Goal: Task Accomplishment & Management: Manage account settings

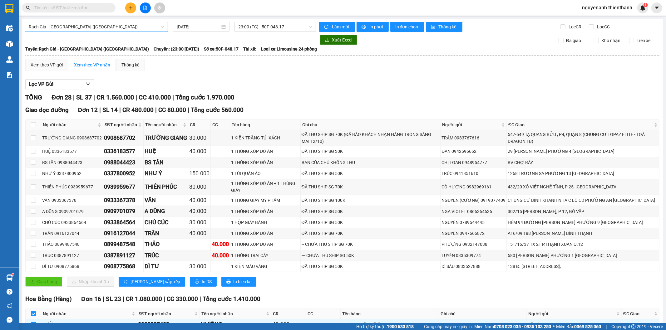
drag, startPoint x: 83, startPoint y: 27, endPoint x: 81, endPoint y: 32, distance: 5.5
click at [83, 27] on span "Rạch Giá - Sài Gòn (Hàng Hoá)" at bounding box center [97, 26] width 136 height 9
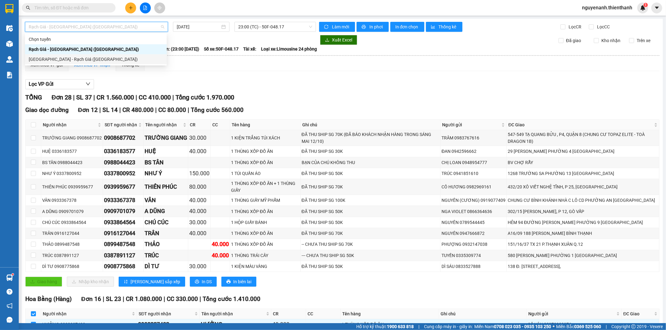
click at [71, 60] on div "Sài Gòn - Rạch Giá (Hàng Hoá)" at bounding box center [96, 59] width 134 height 7
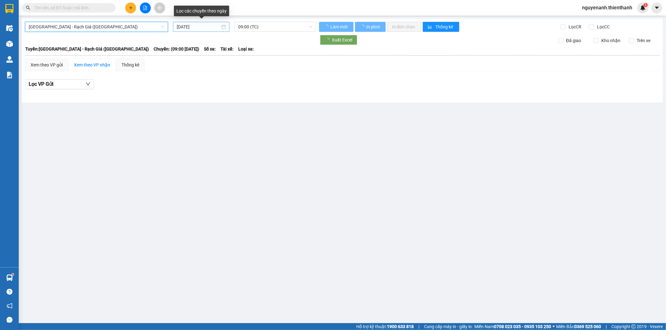
click at [193, 30] on input "12/10/2025" at bounding box center [198, 26] width 43 height 7
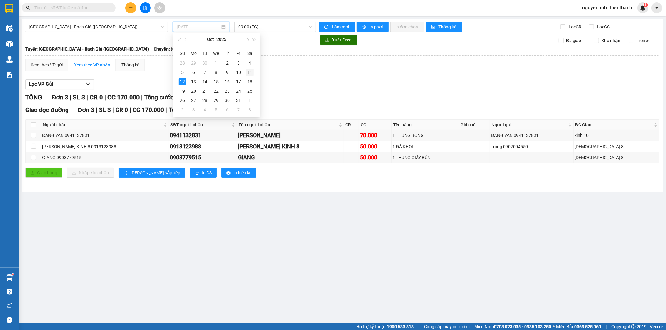
click at [250, 74] on div "11" at bounding box center [249, 72] width 7 height 7
type input "11/10/2025"
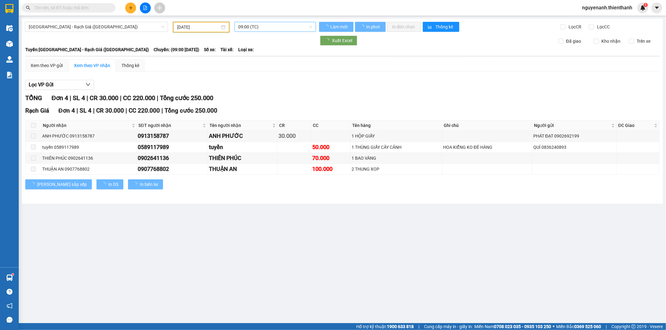
click at [268, 23] on span "09:00 (TC)" at bounding box center [275, 26] width 74 height 9
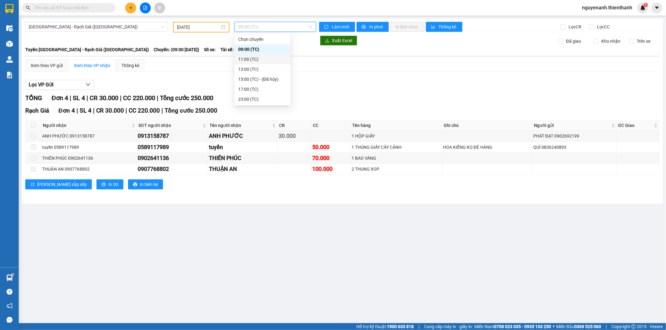
click at [266, 58] on div "11:00 (TC)" at bounding box center [262, 59] width 49 height 7
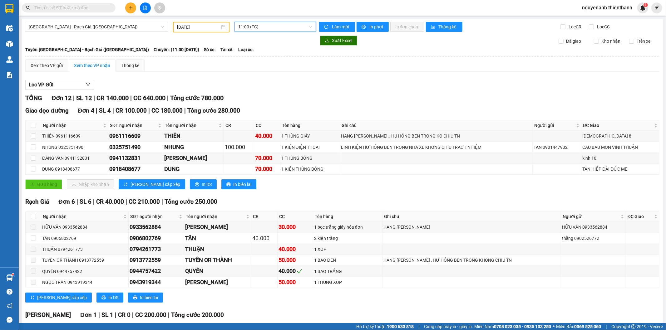
click at [263, 25] on span "11:00 (TC)" at bounding box center [275, 26] width 74 height 9
click at [261, 69] on div "13:00 (TC)" at bounding box center [261, 69] width 49 height 7
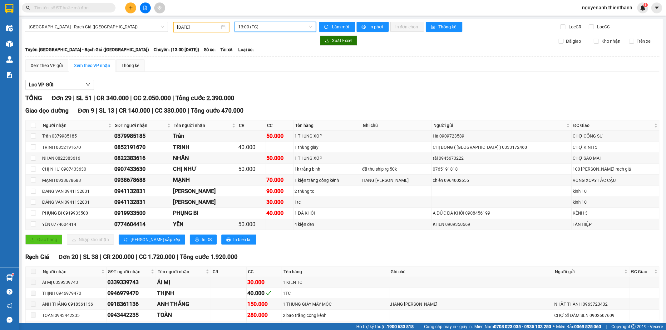
click at [260, 27] on span "13:00 (TC)" at bounding box center [275, 26] width 74 height 9
click at [252, 86] on div "17:00 (TC)" at bounding box center [261, 89] width 49 height 7
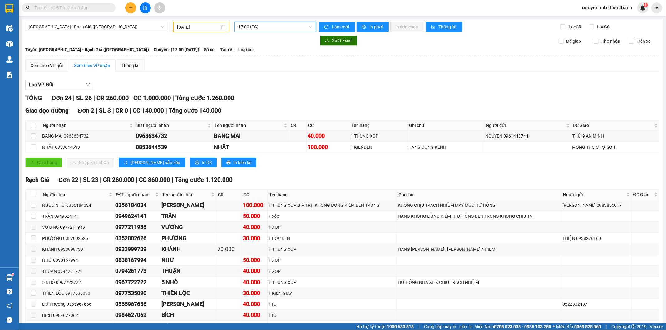
click at [255, 28] on span "17:00 (TC)" at bounding box center [275, 26] width 74 height 9
click at [259, 101] on div "23:00 (TC)" at bounding box center [261, 99] width 49 height 7
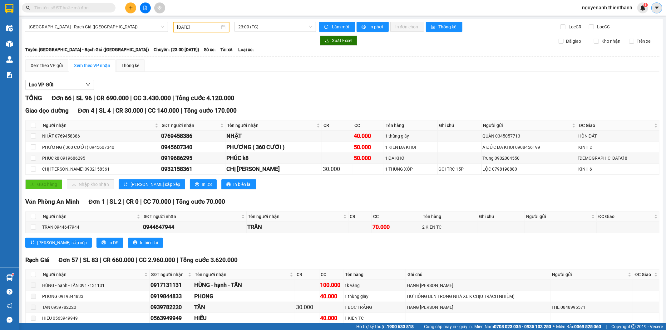
click at [656, 8] on icon "caret-down" at bounding box center [657, 8] width 4 height 2
click at [606, 5] on span "nguyenanh.thienthanh" at bounding box center [607, 8] width 60 height 8
click at [596, 21] on span "Đăng xuất" at bounding box center [609, 19] width 47 height 7
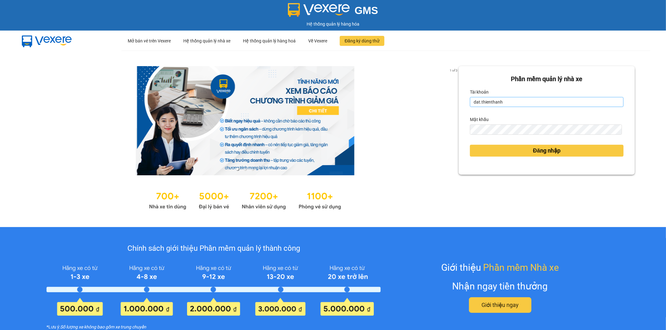
drag, startPoint x: 0, startPoint y: 0, endPoint x: 487, endPoint y: 104, distance: 498.4
click at [487, 104] on input "dat.thienthanh" at bounding box center [547, 102] width 154 height 10
type input "phihung.thienthanh"
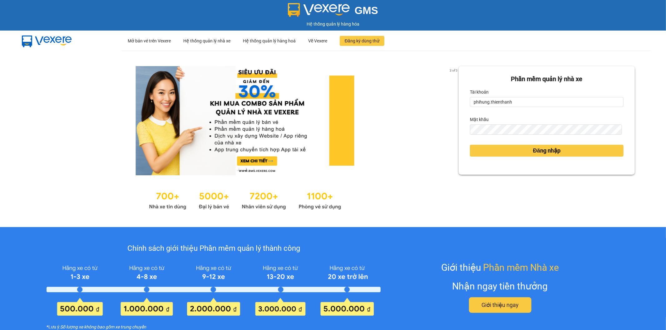
click at [498, 123] on div "Mật khẩu" at bounding box center [547, 120] width 154 height 10
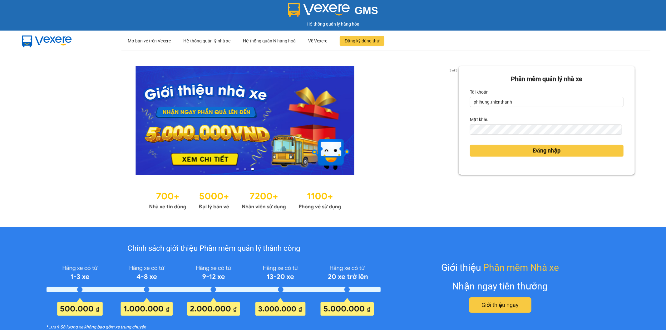
click at [498, 123] on div "Mật khẩu" at bounding box center [547, 120] width 154 height 10
click at [494, 136] on form "Phần mềm quản lý nhà xe Tài khoản phihung.[PERSON_NAME] khẩu Đăng nhập" at bounding box center [547, 120] width 154 height 92
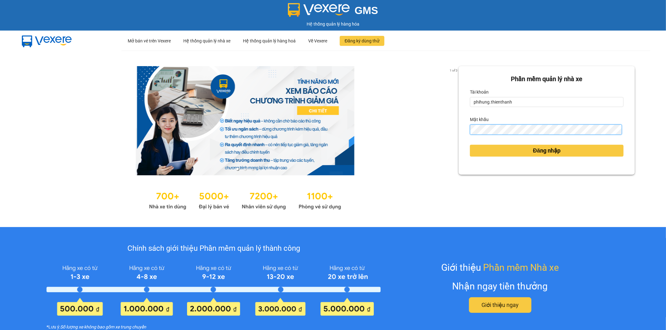
click at [470, 145] on button "Đăng nhập" at bounding box center [547, 151] width 154 height 12
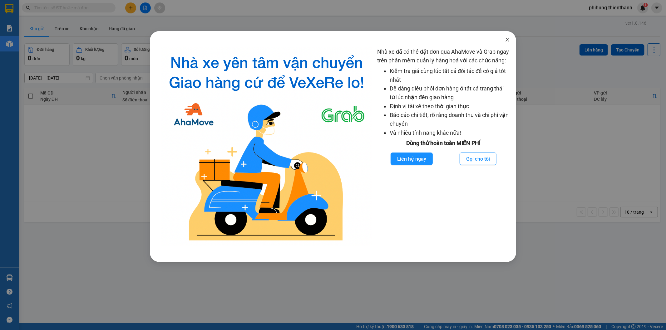
click at [505, 41] on icon "close" at bounding box center [507, 39] width 5 height 5
